Goal: Entertainment & Leisure: Browse casually

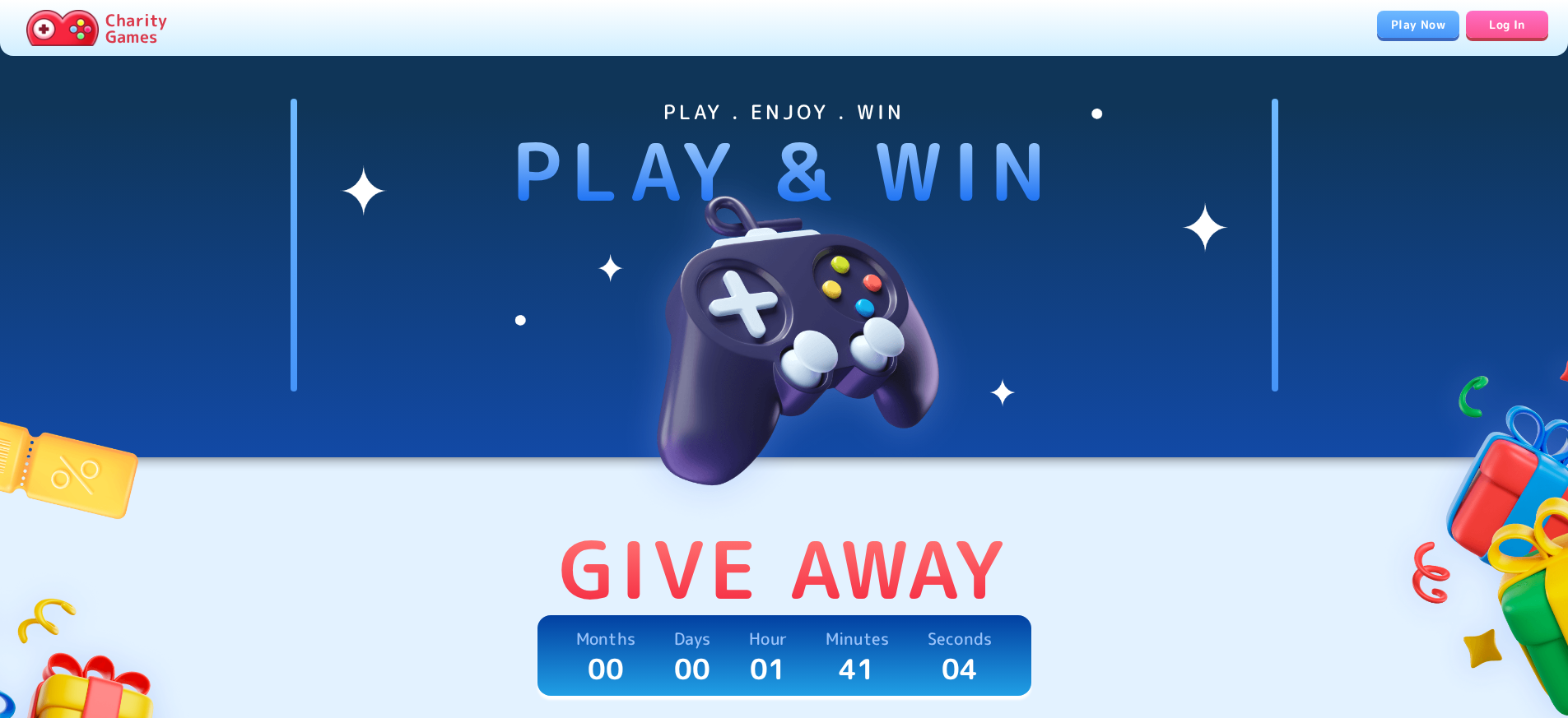
click at [1400, 28] on link "Play Now" at bounding box center [1418, 24] width 82 height 27
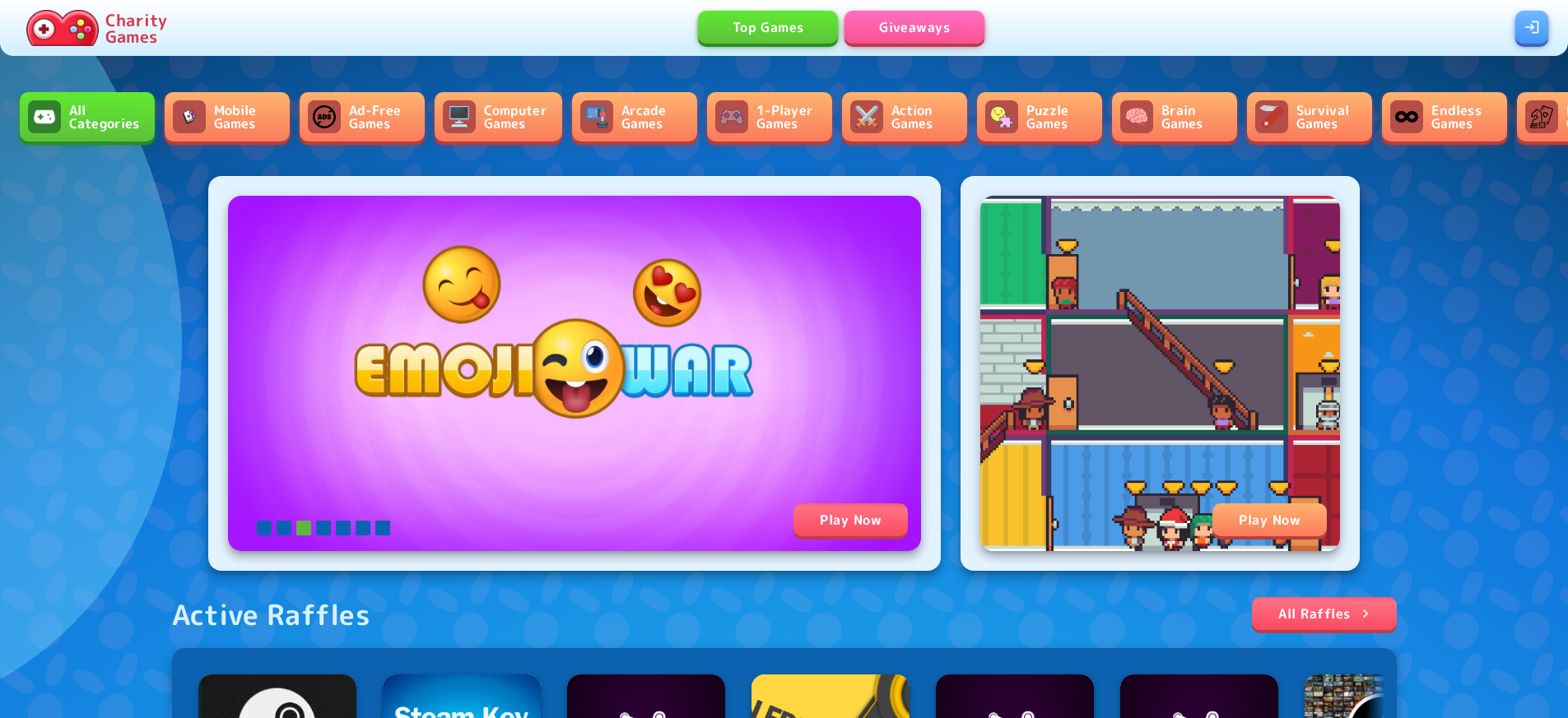
click at [501, 121] on link "Computer Games" at bounding box center [499, 116] width 128 height 49
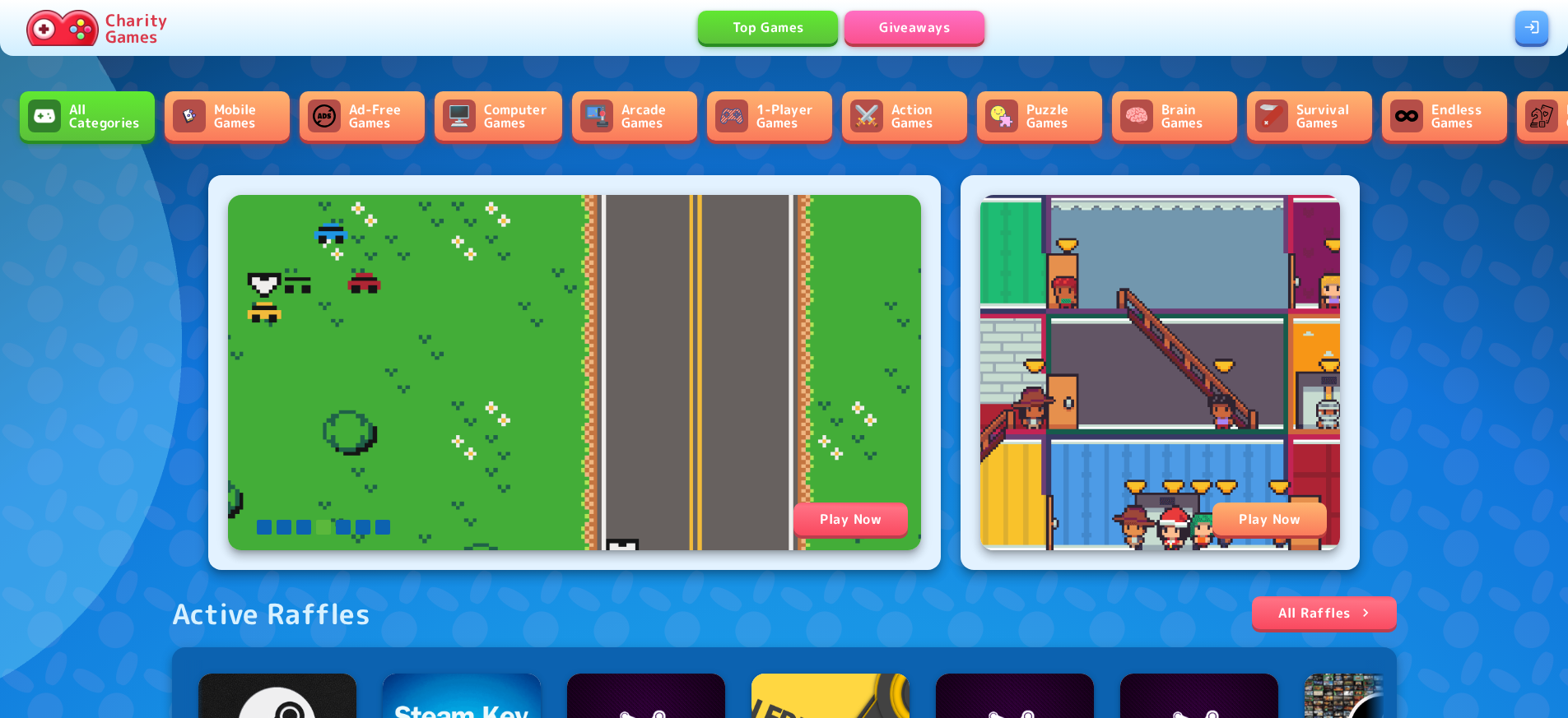
scroll to position [752, 0]
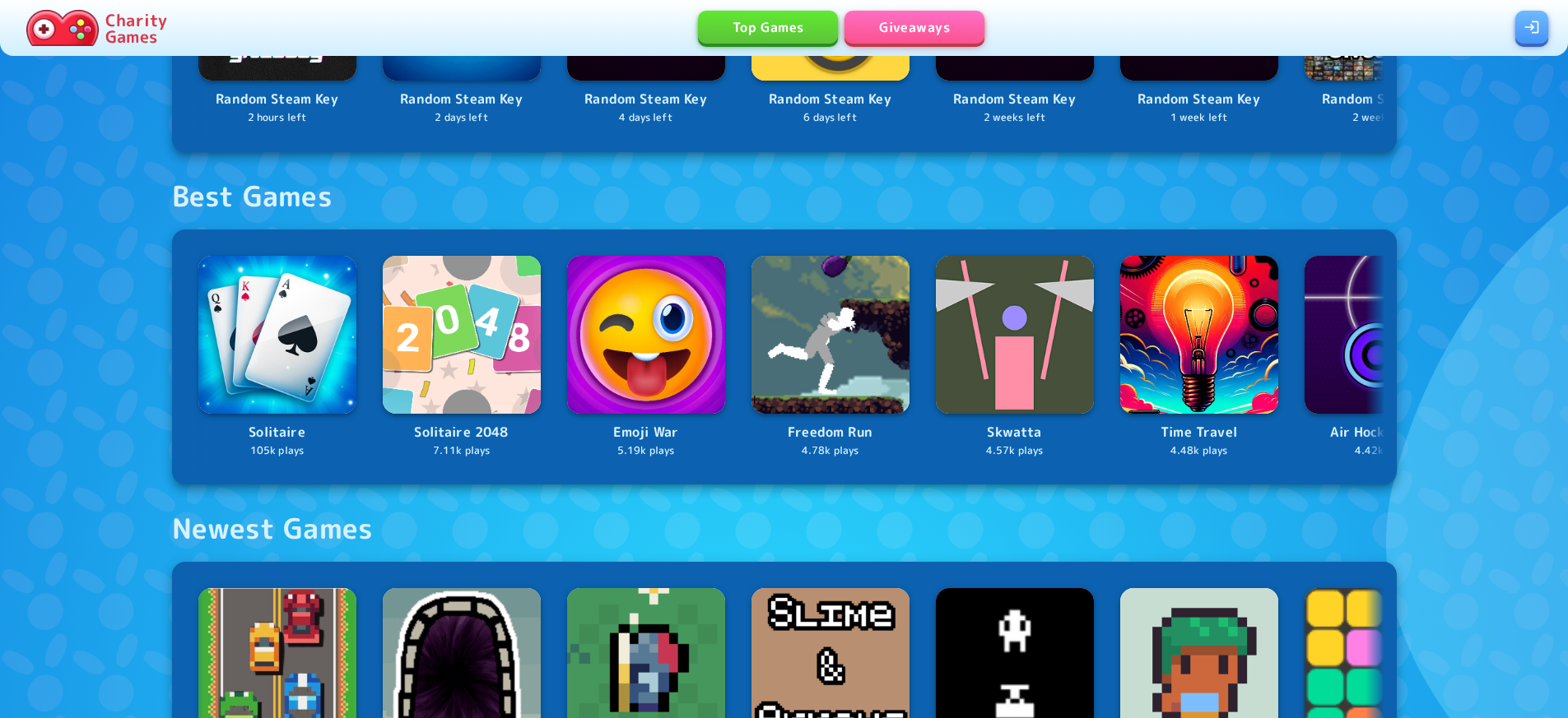
click at [733, 29] on link "Top Games" at bounding box center [767, 28] width 140 height 33
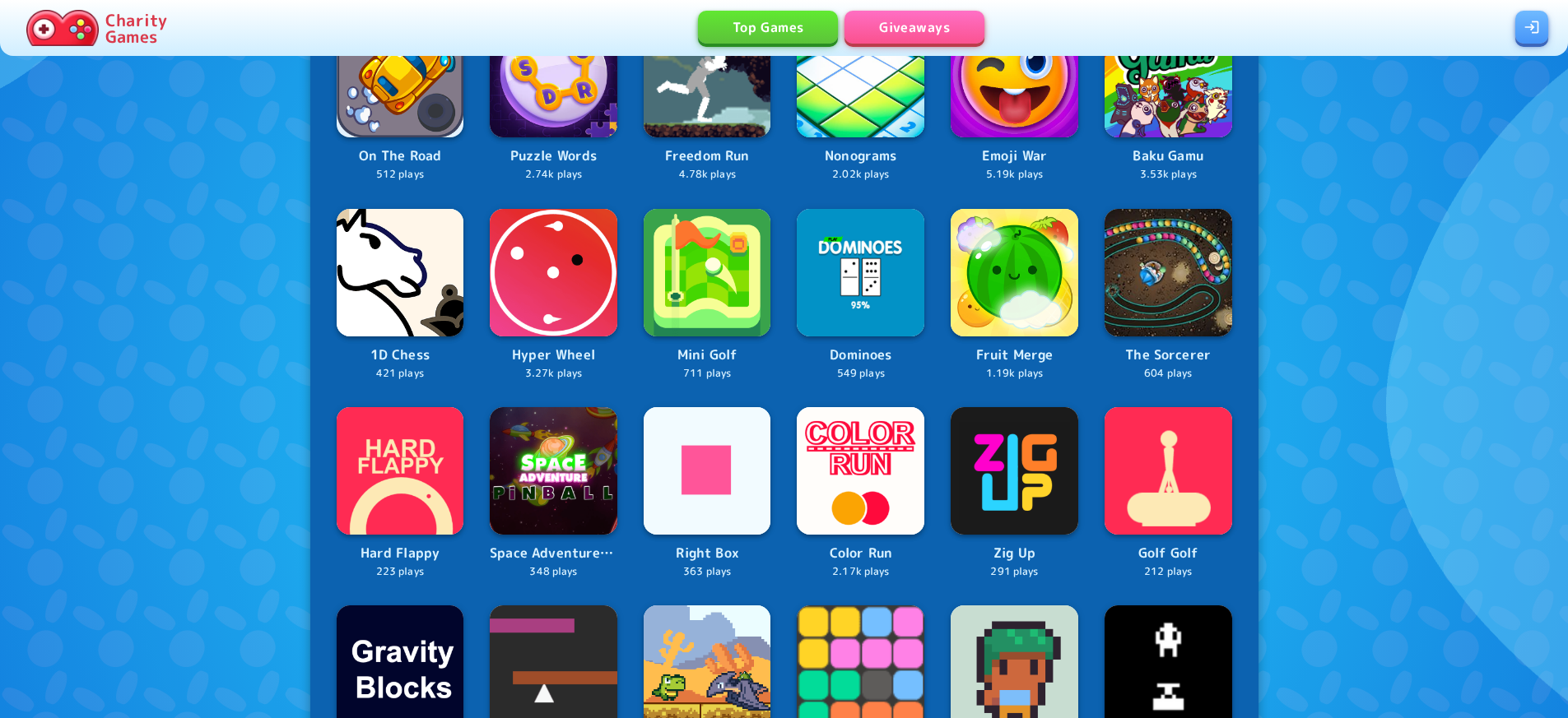
scroll to position [951, 0]
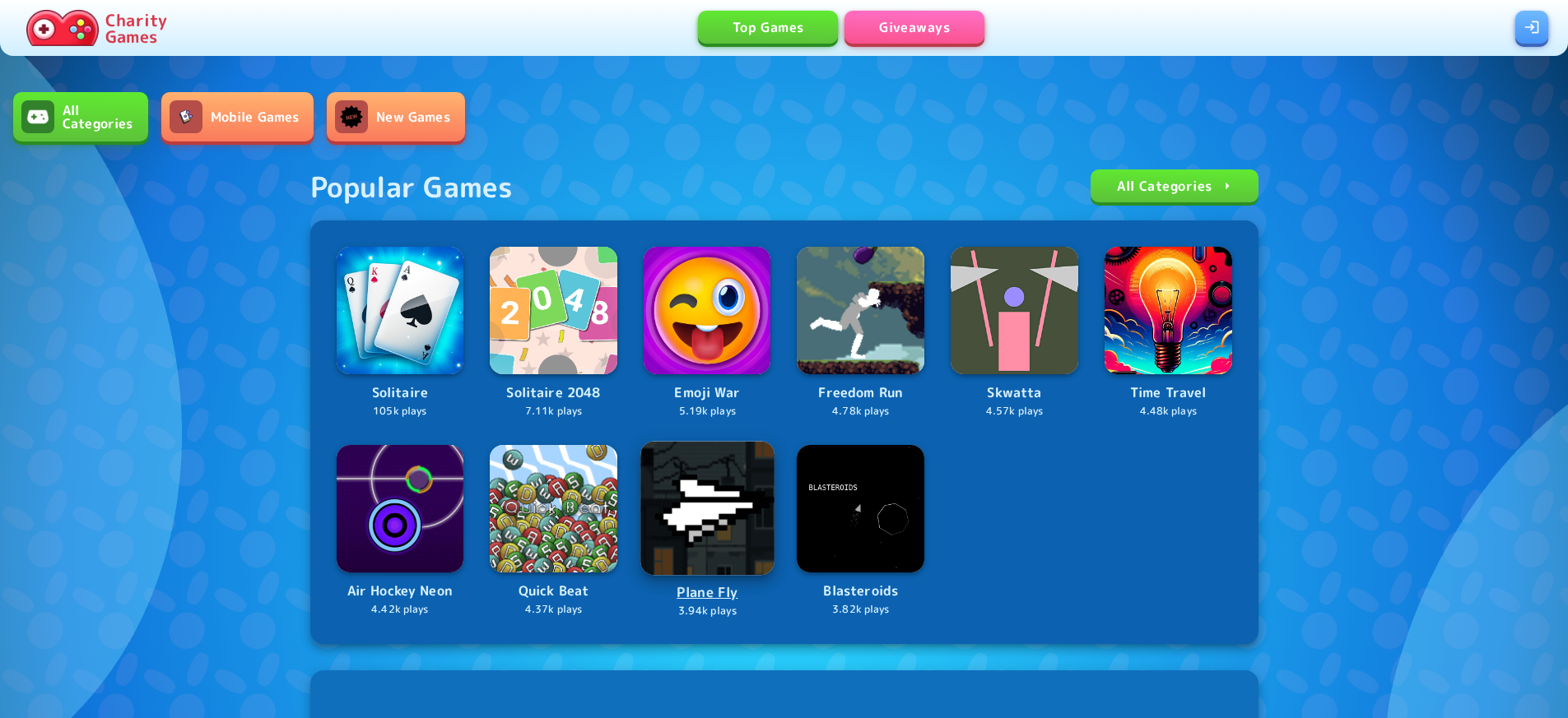
click at [696, 497] on img at bounding box center [707, 509] width 134 height 134
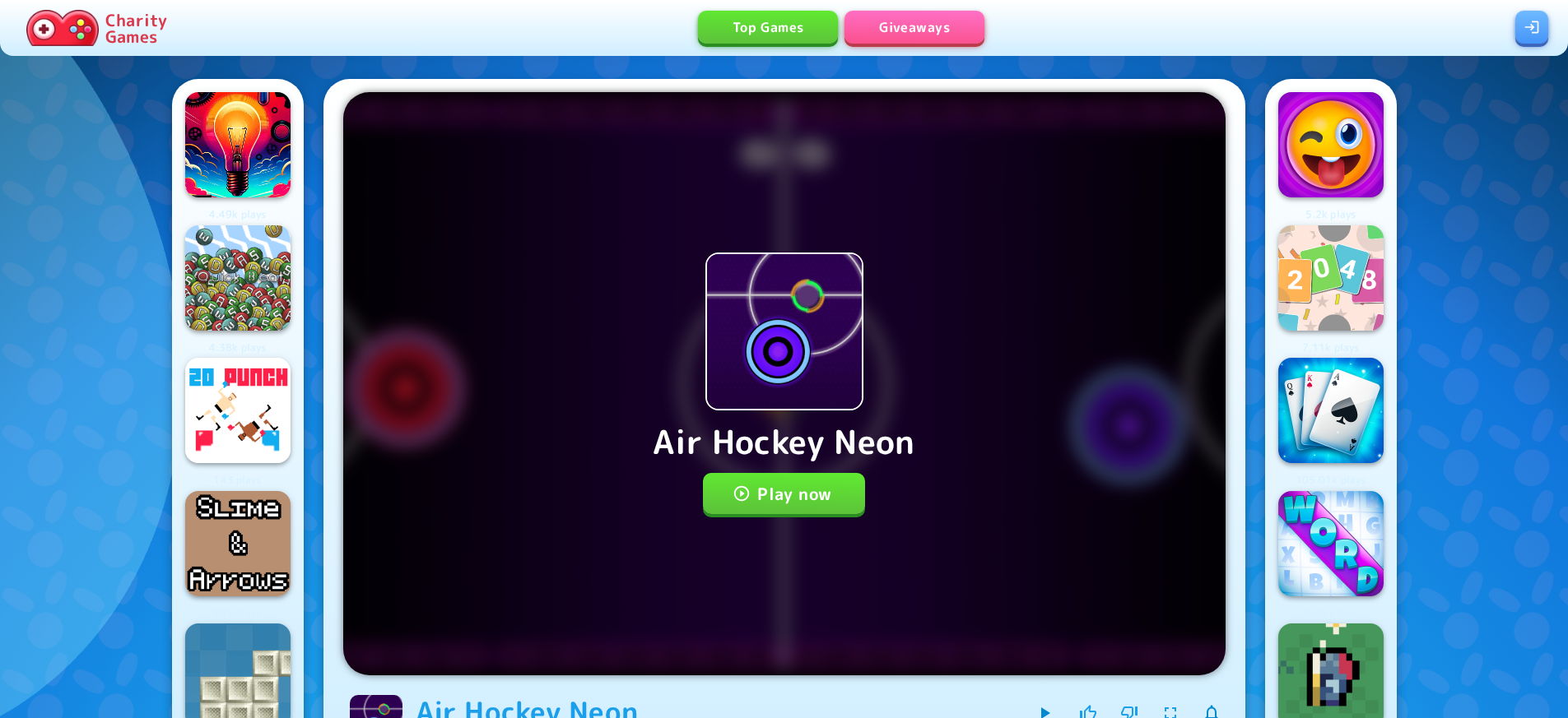
click at [809, 488] on button "Play now" at bounding box center [783, 494] width 162 height 41
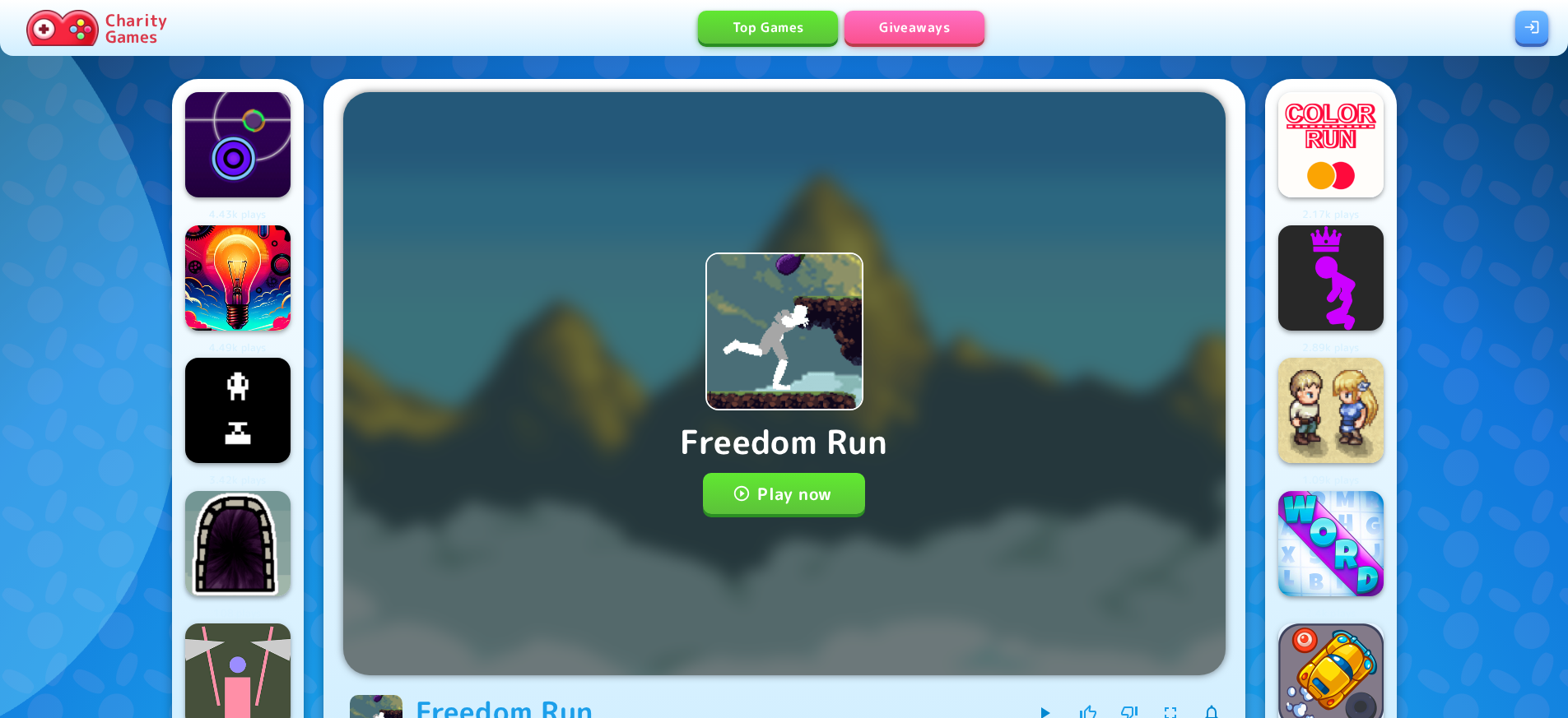
click at [779, 485] on button "Play now" at bounding box center [783, 494] width 162 height 41
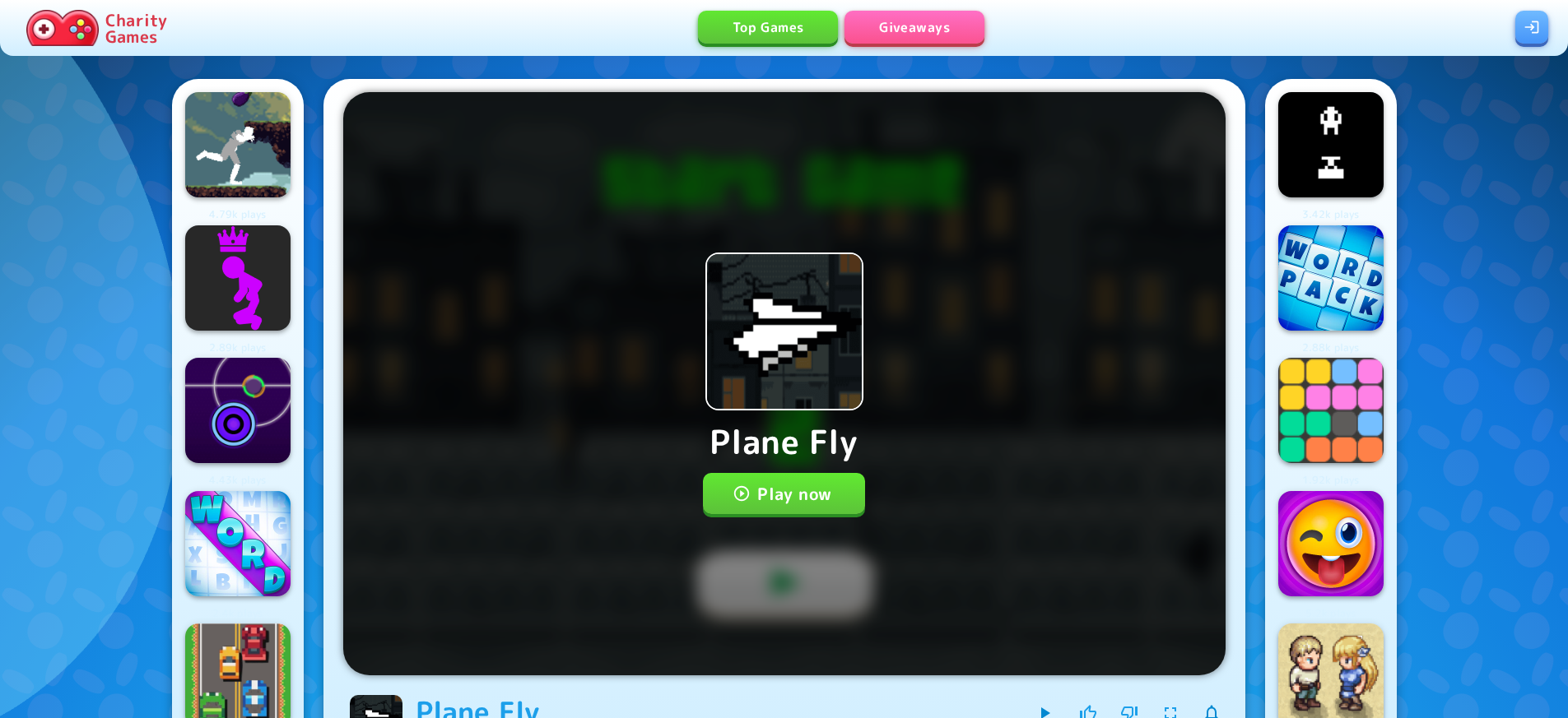
click at [760, 520] on div "Plane Fly Play now" at bounding box center [784, 384] width 882 height 584
click at [760, 496] on button "Play now" at bounding box center [783, 494] width 162 height 41
